Goal: Task Accomplishment & Management: Manage account settings

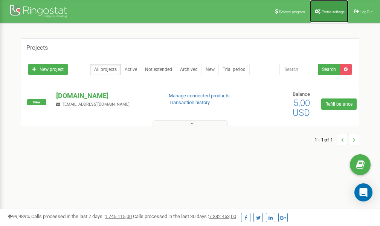
click at [326, 13] on span "Profile settings" at bounding box center [333, 12] width 23 height 4
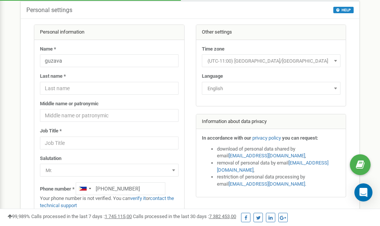
scroll to position [38, 0]
click at [143, 198] on link "verify it" at bounding box center [137, 198] width 15 height 6
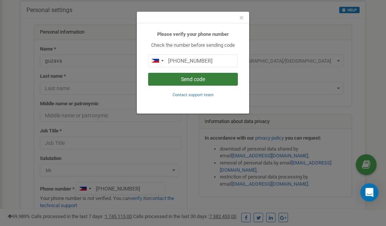
click at [197, 81] on button "Send code" at bounding box center [193, 79] width 90 height 13
